Goal: Book appointment/travel/reservation

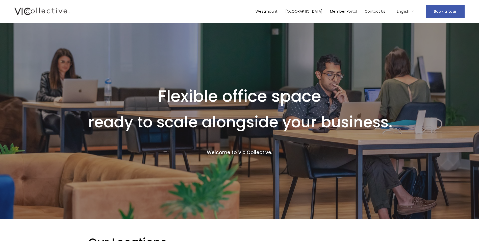
click at [278, 12] on link "Westmount" at bounding box center [267, 11] width 22 height 7
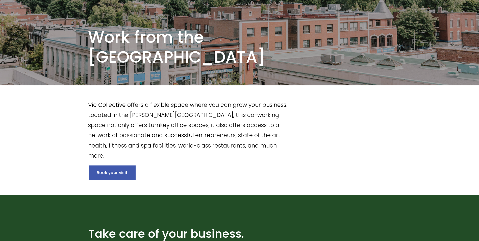
scroll to position [126, 0]
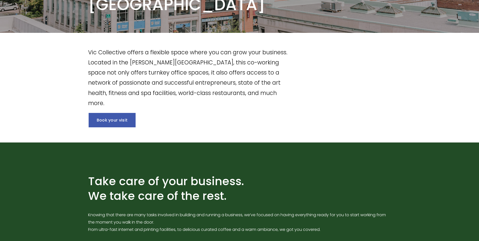
click at [113, 123] on link "Book your visit" at bounding box center [112, 120] width 47 height 14
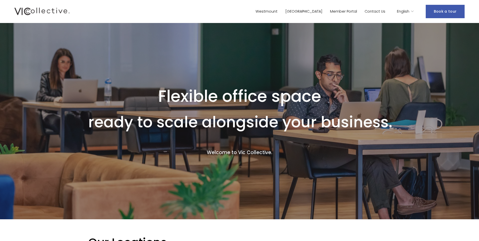
click at [348, 11] on link "Member Portal" at bounding box center [343, 11] width 27 height 7
